Goal: Find specific page/section: Find specific page/section

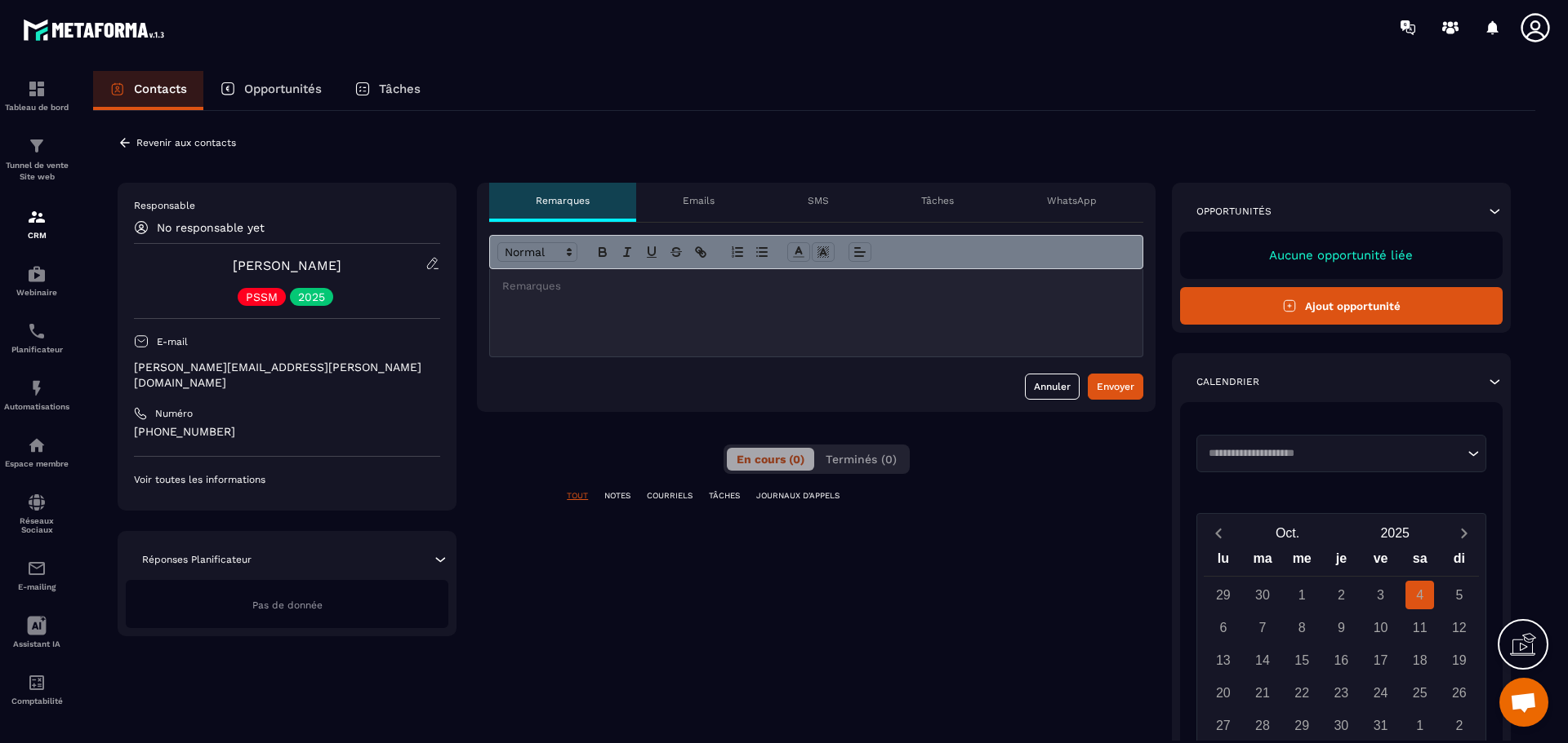
scroll to position [5849, 0]
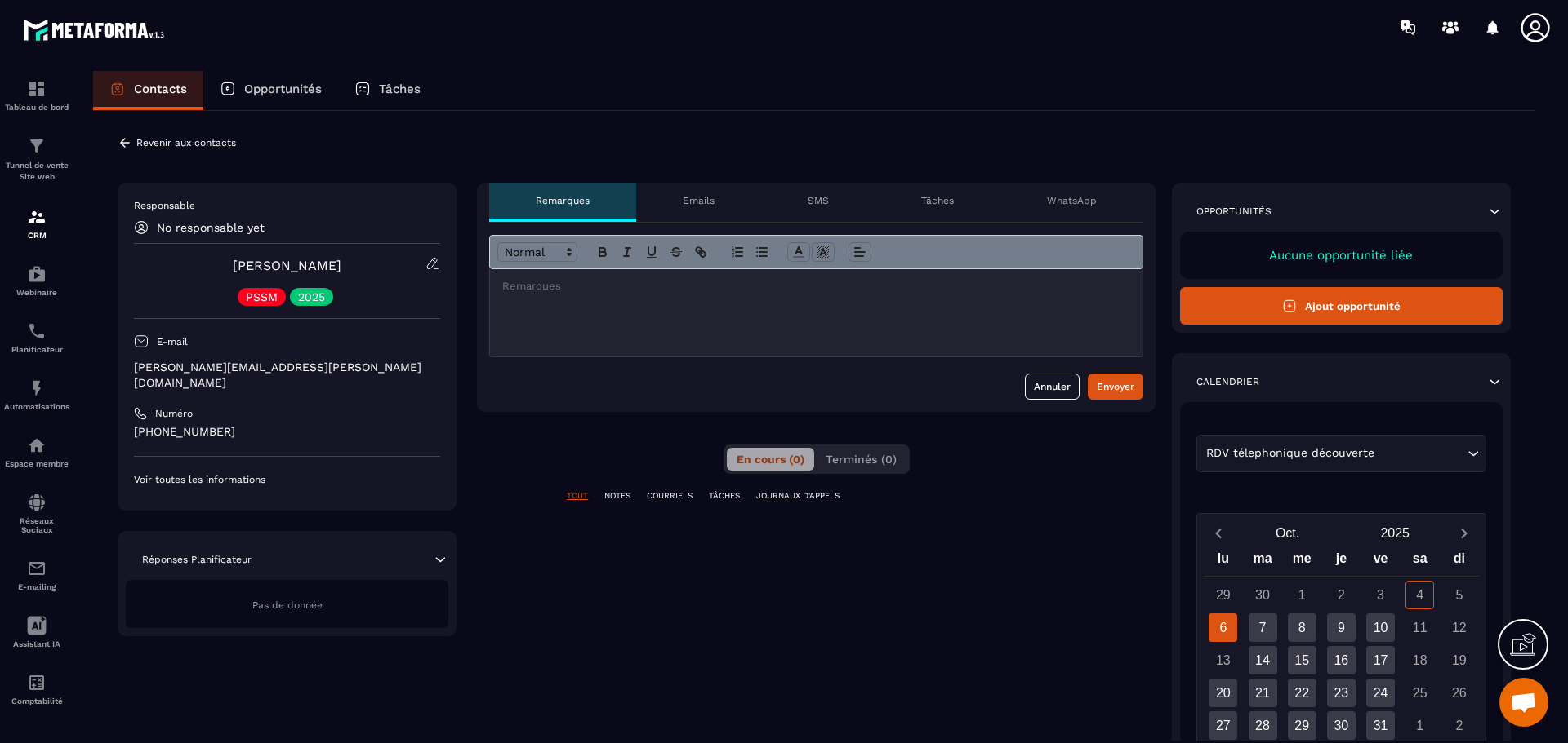
click at [224, 473] on p "Voir toutes les informations" at bounding box center [287, 479] width 306 height 13
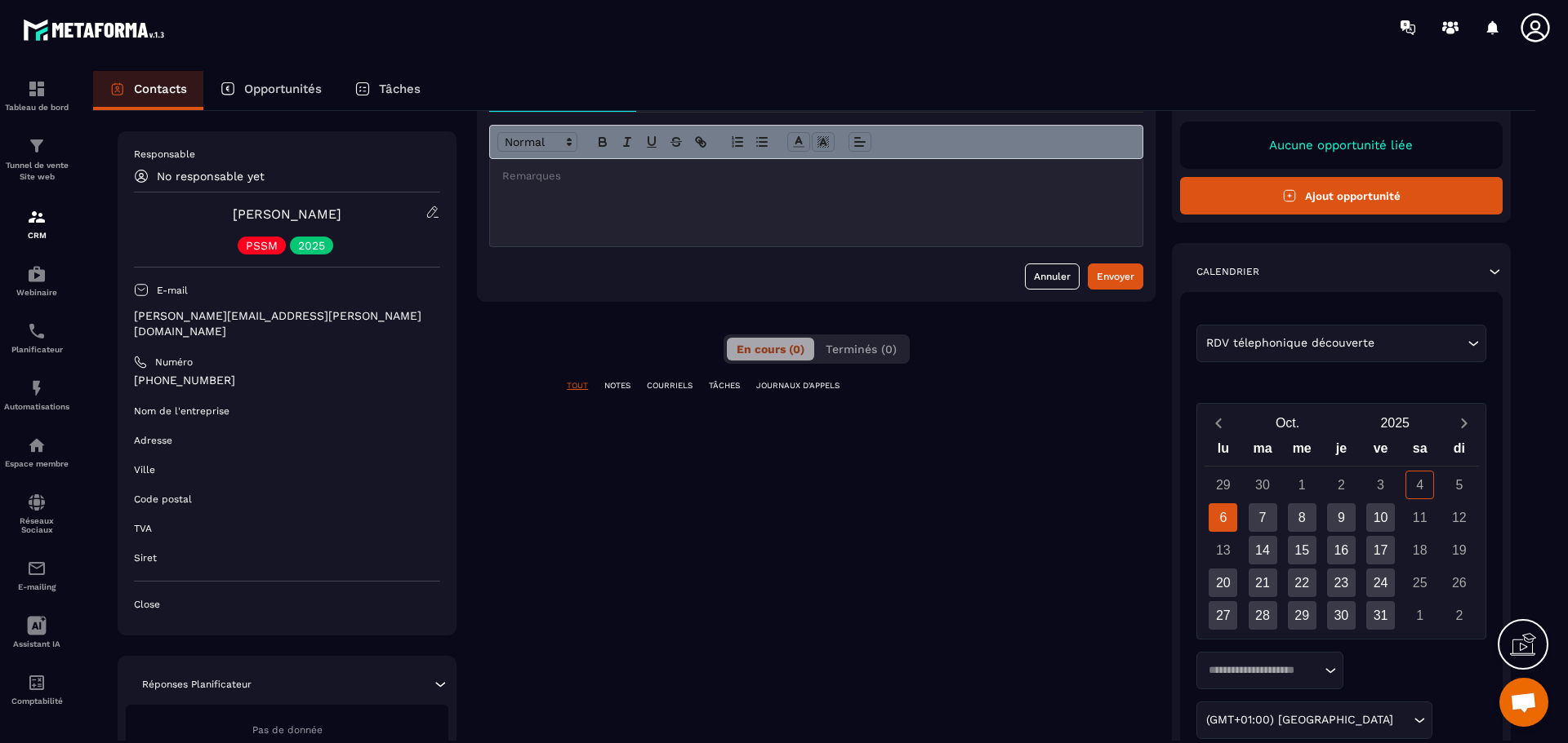
scroll to position [109, 0]
click at [628, 387] on p "NOTES" at bounding box center [617, 388] width 26 height 12
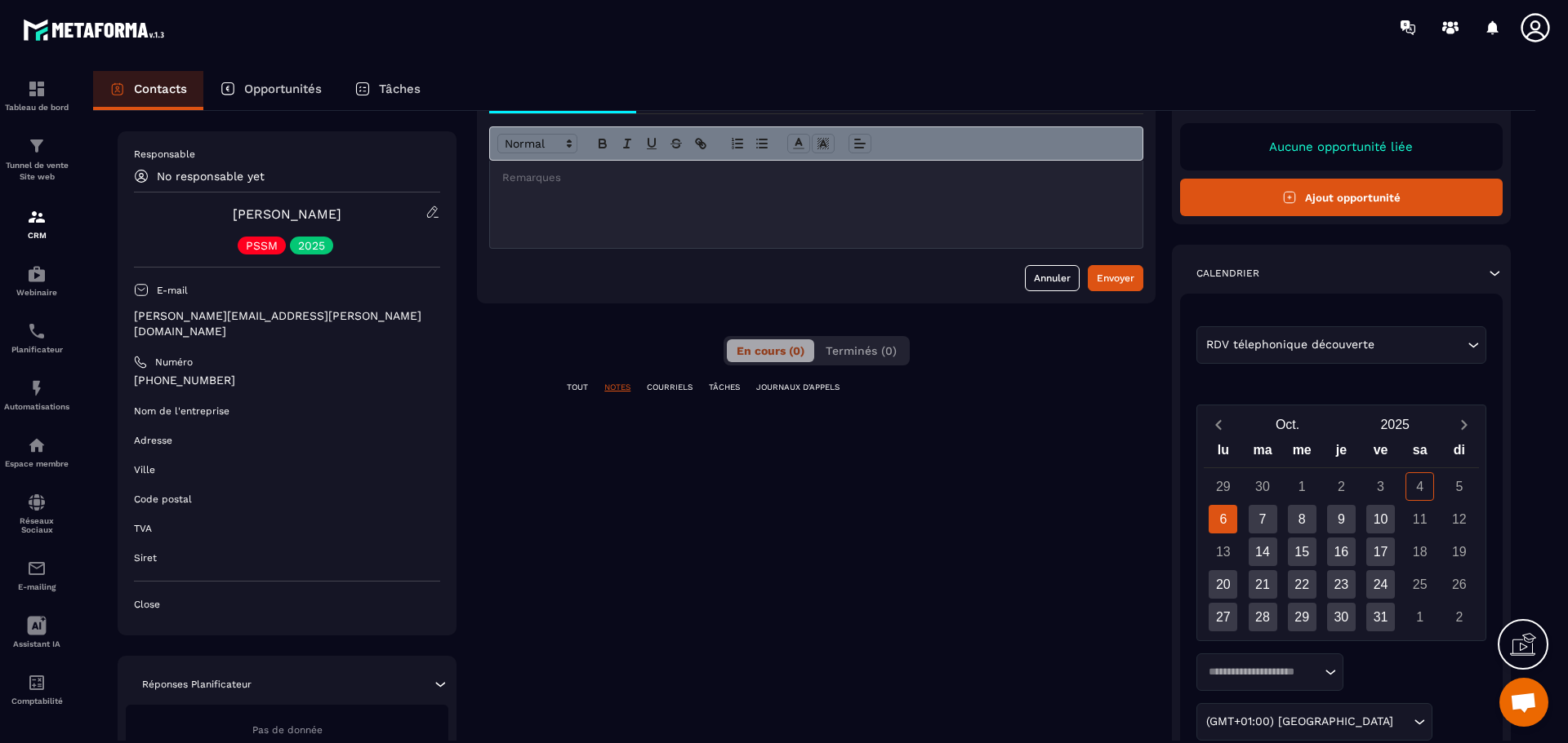
click at [663, 381] on div "**********" at bounding box center [816, 507] width 679 height 865
click at [727, 383] on p "TÂCHES" at bounding box center [724, 388] width 31 height 12
click at [805, 383] on p "JOURNAUX D'APPELS" at bounding box center [798, 388] width 84 height 12
click at [662, 394] on div "TOUT NOTES COURRIELS TÂCHES JOURNAUX D'APPELS" at bounding box center [816, 398] width 679 height 31
click at [48, 155] on div "Tunnel de vente Site web" at bounding box center [37, 159] width 66 height 47
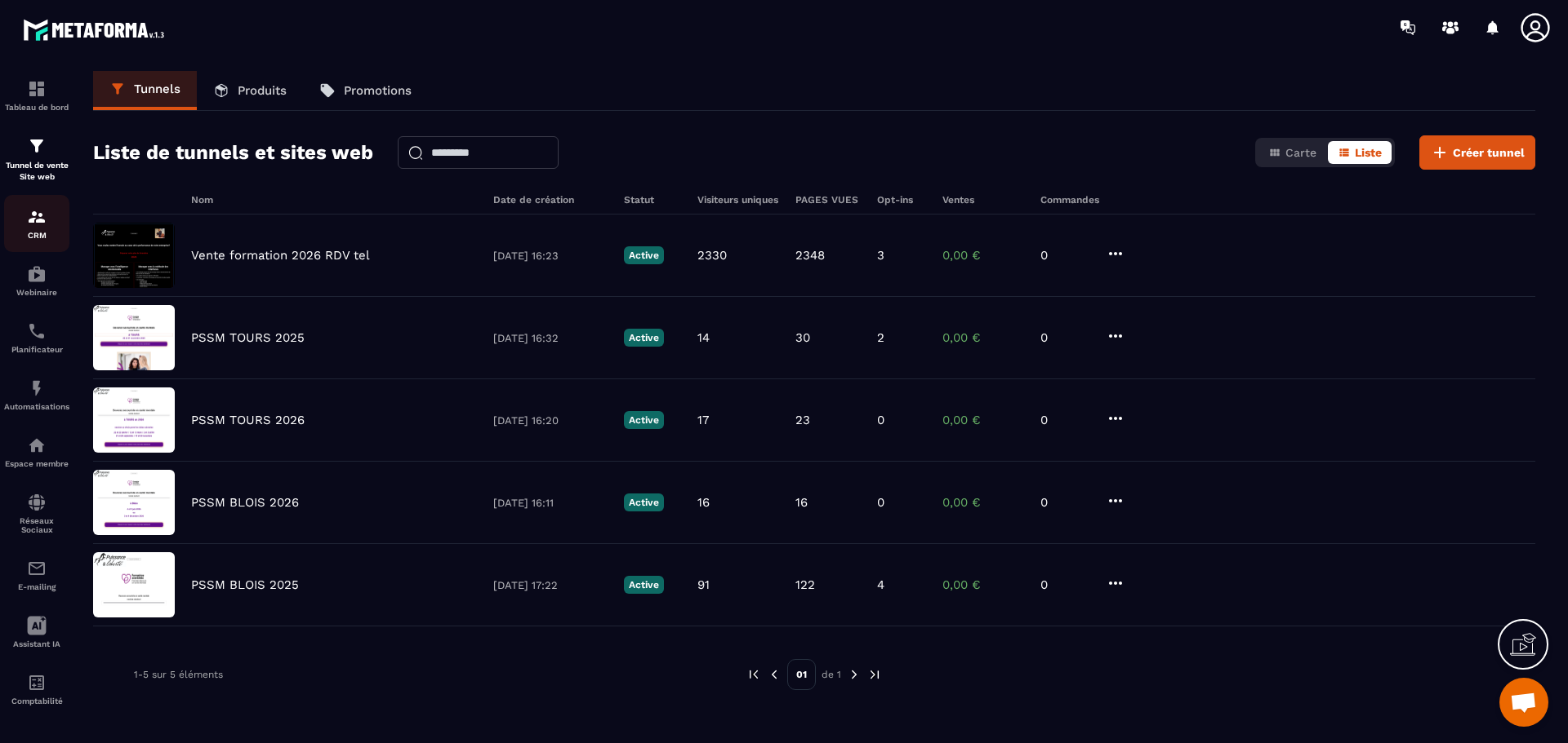
click at [31, 205] on link "CRM" at bounding box center [37, 223] width 66 height 57
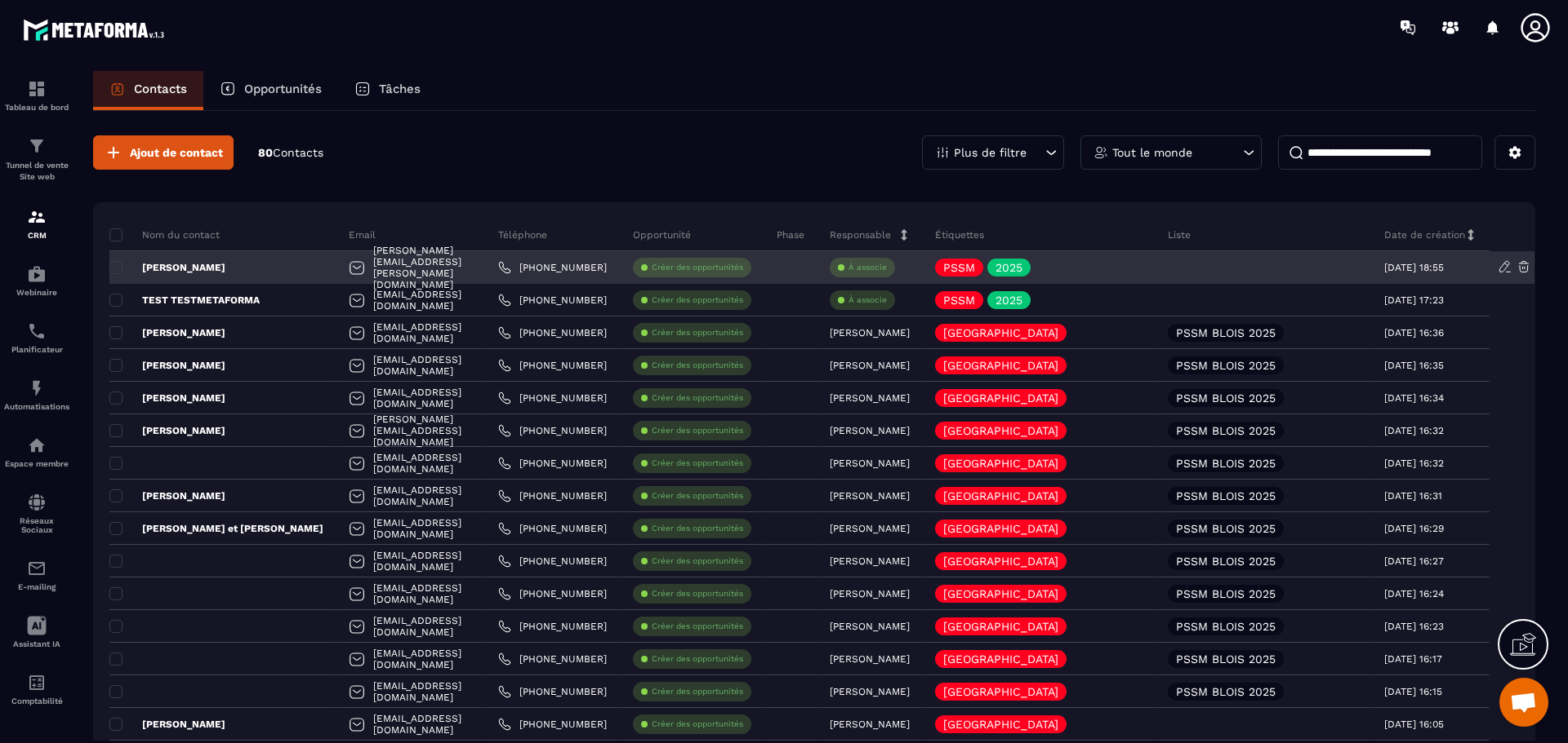
click at [400, 263] on div "[PERSON_NAME][EMAIL_ADDRESS][PERSON_NAME][DOMAIN_NAME]" at bounding box center [411, 267] width 149 height 32
click at [486, 269] on div "[PERSON_NAME][EMAIL_ADDRESS][PERSON_NAME][DOMAIN_NAME]" at bounding box center [411, 267] width 149 height 32
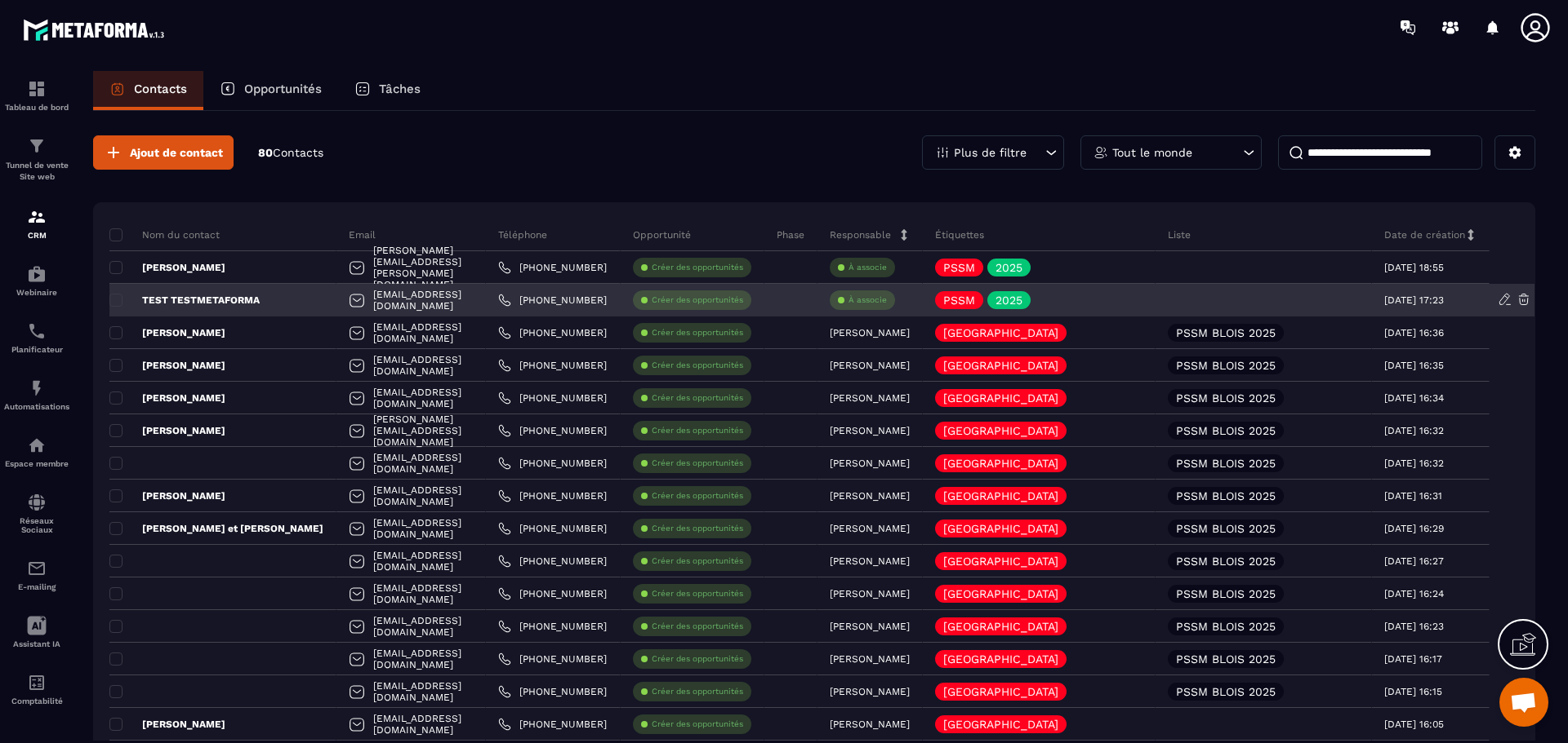
drag, startPoint x: 483, startPoint y: 267, endPoint x: 428, endPoint y: 289, distance: 59.2
click at [428, 289] on div "[EMAIL_ADDRESS][DOMAIN_NAME]" at bounding box center [411, 300] width 149 height 32
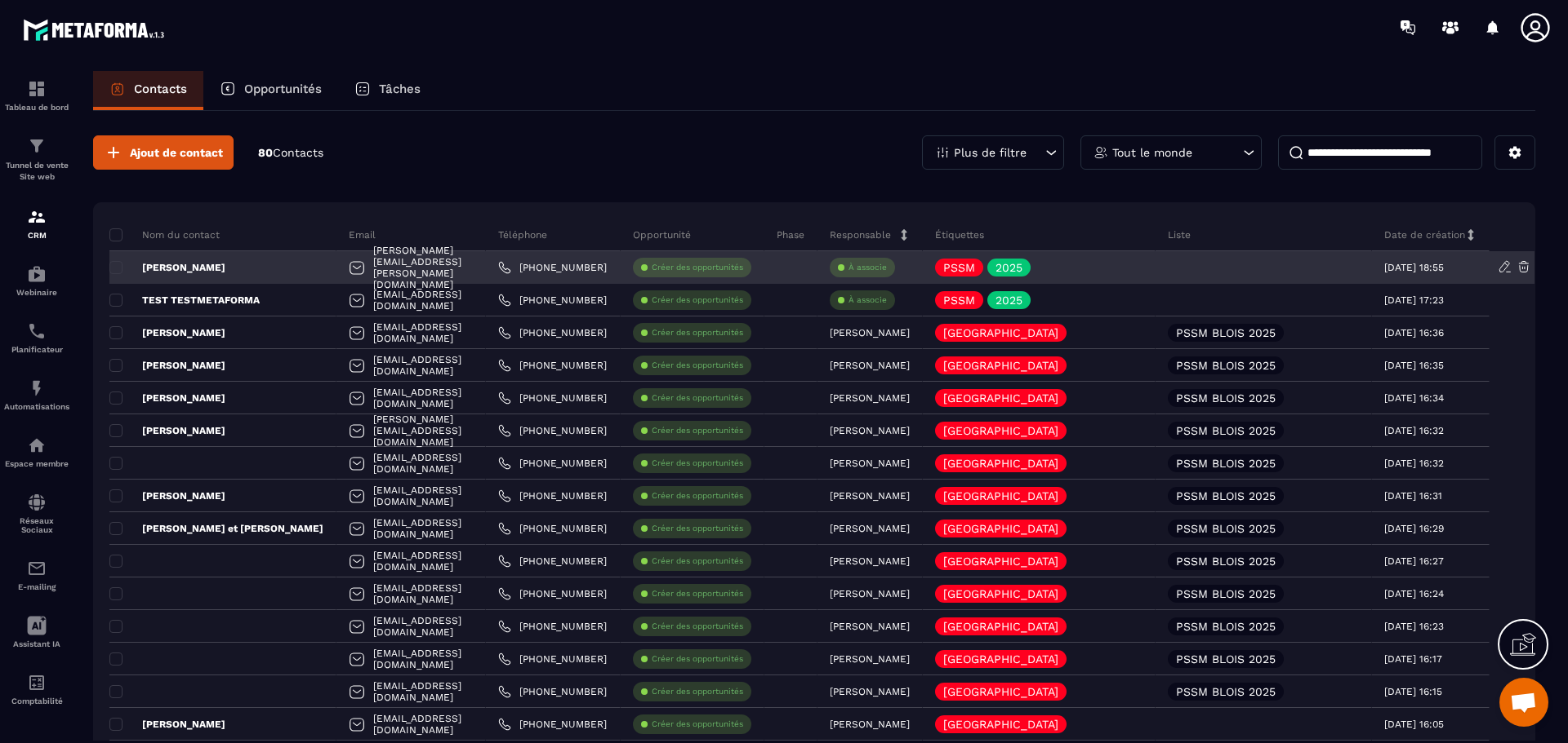
click at [194, 269] on p "[PERSON_NAME]" at bounding box center [167, 267] width 116 height 13
